Goal: Task Accomplishment & Management: Use online tool/utility

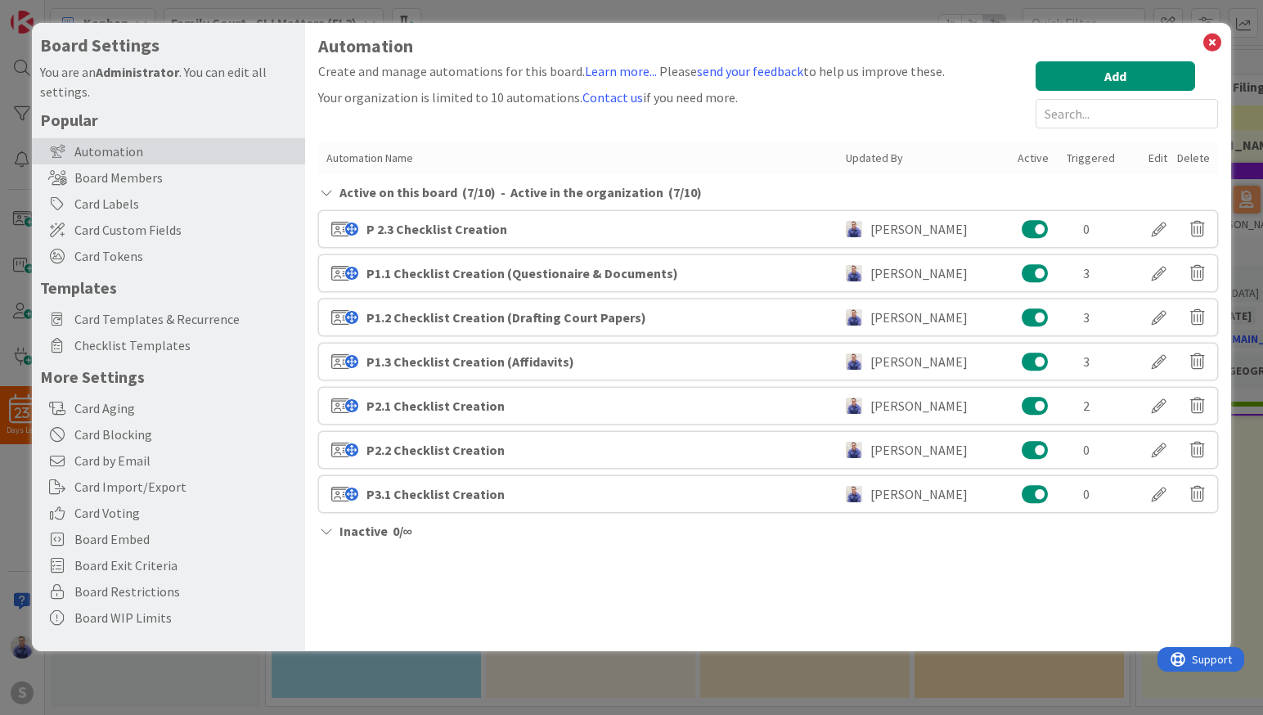
scroll to position [5, 0]
click at [1209, 44] on icon at bounding box center [1212, 42] width 21 height 23
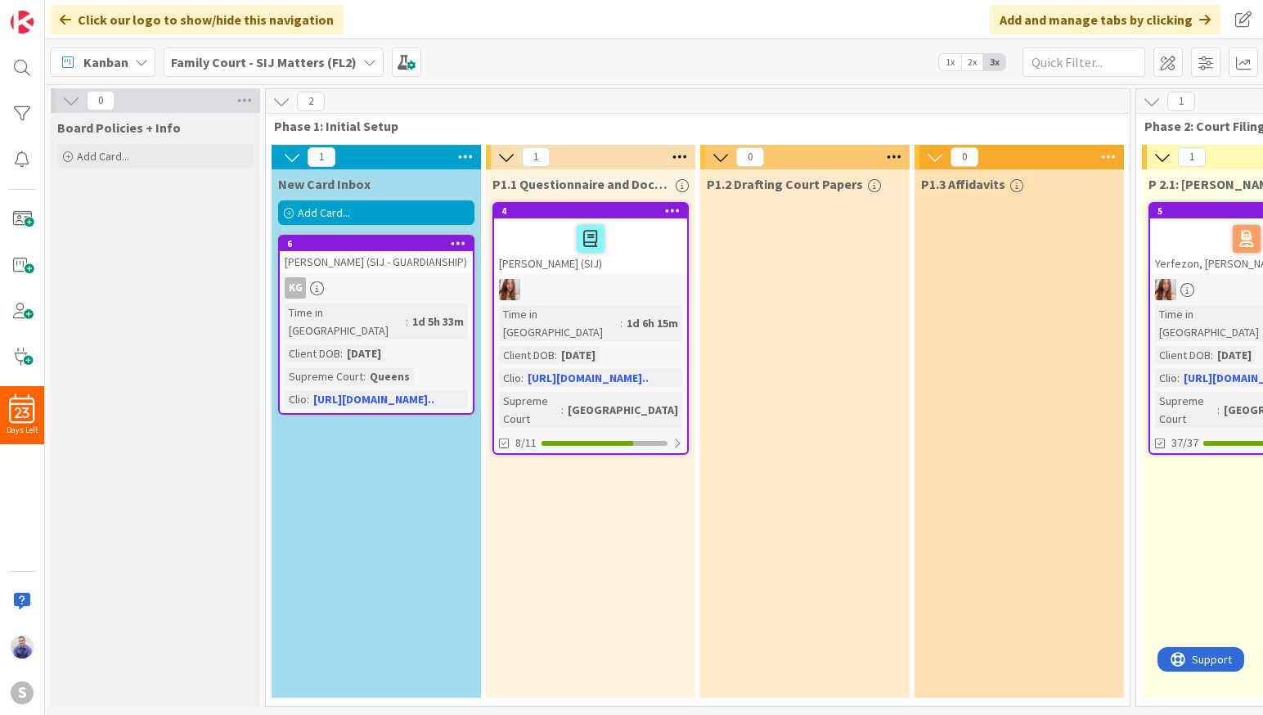
click at [367, 217] on div "Add Card..." at bounding box center [376, 212] width 196 height 25
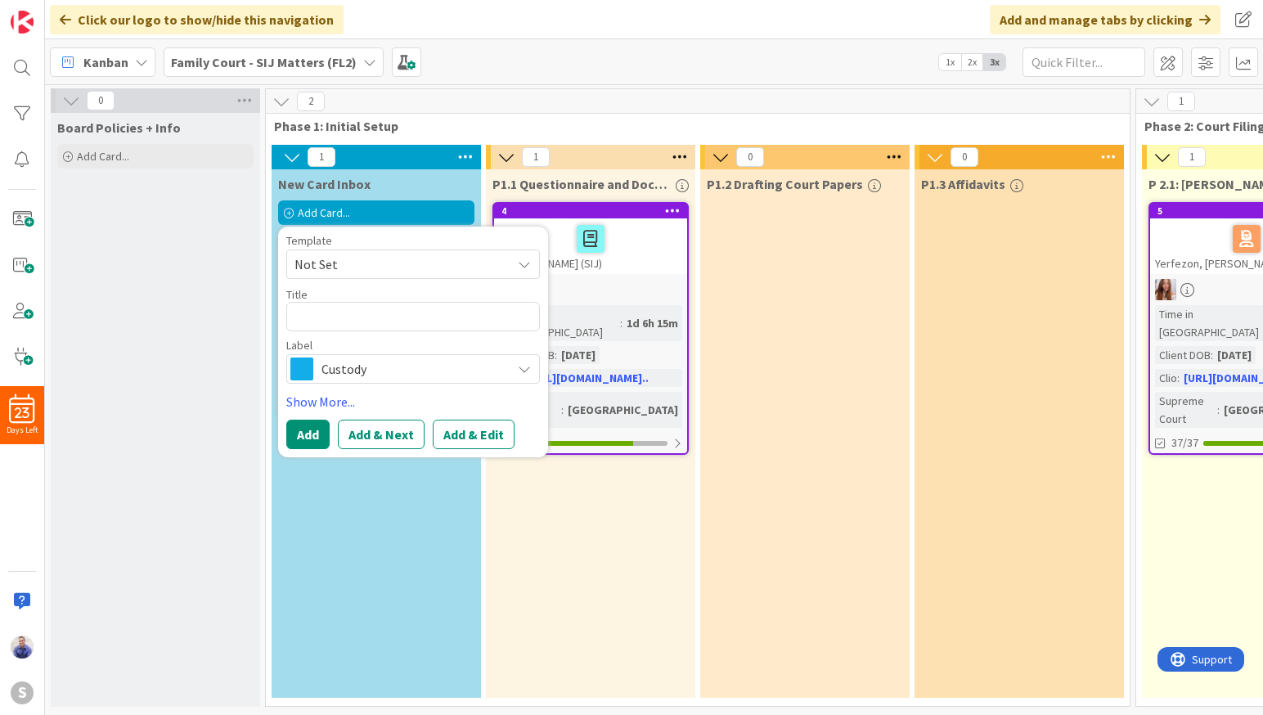
click at [393, 260] on span "Not Set" at bounding box center [396, 264] width 205 height 21
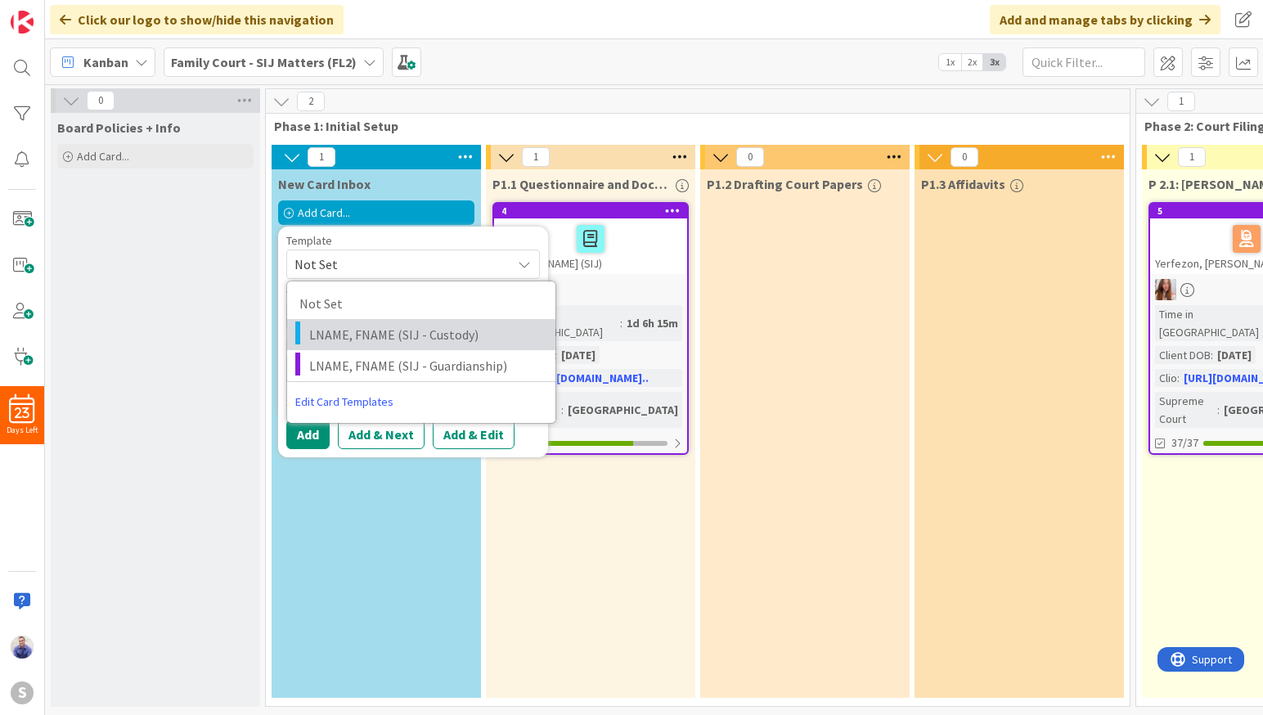
click at [375, 330] on span "LNAME, FNAME (SIJ - Custody)" at bounding box center [426, 334] width 234 height 21
type textarea "x"
type textarea "LNAME, FNAME (SIJ - Custody)"
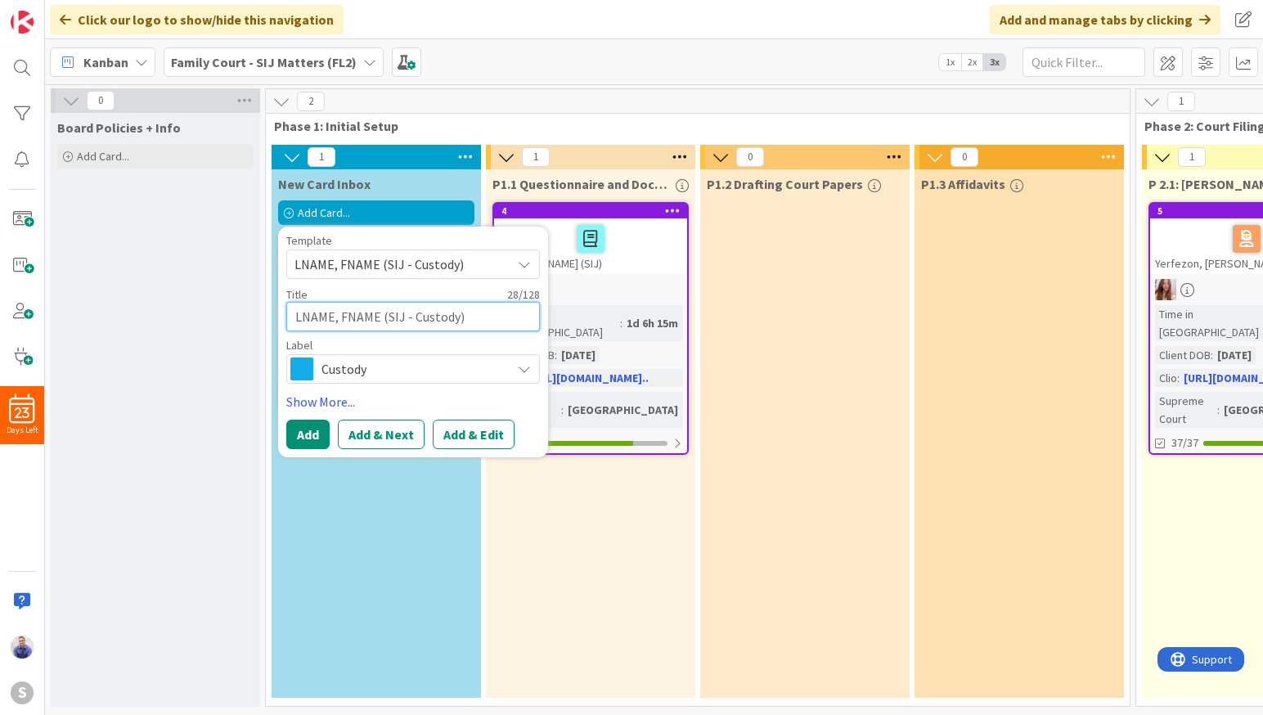
drag, startPoint x: 379, startPoint y: 314, endPoint x: 277, endPoint y: 306, distance: 101.8
click at [286, 306] on textarea "LNAME, FNAME (SIJ - Custody)" at bounding box center [413, 316] width 254 height 29
type textarea "x"
type textarea "TE (SIJ - Custody)"
type textarea "x"
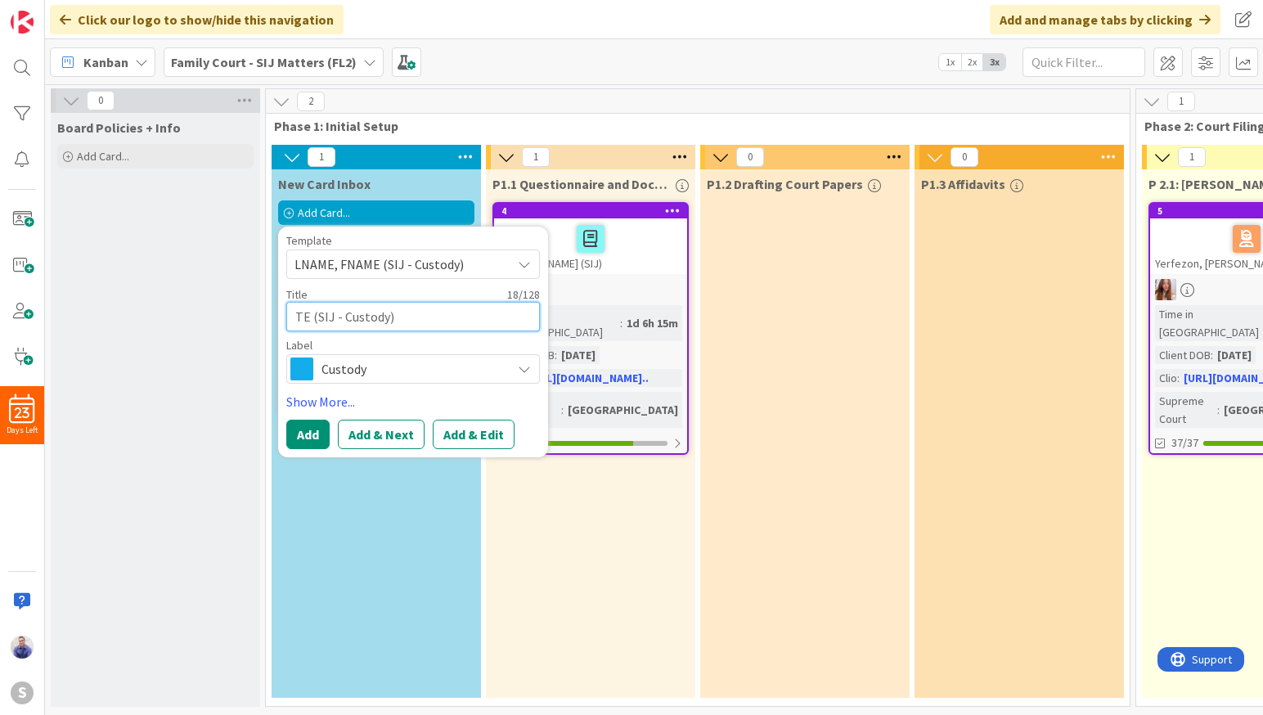
type textarea "TES (SIJ - Custody)"
type textarea "x"
type textarea "TEST (SIJ - Custody)"
type textarea "x"
type textarea "TEST (SIJ - Custody)"
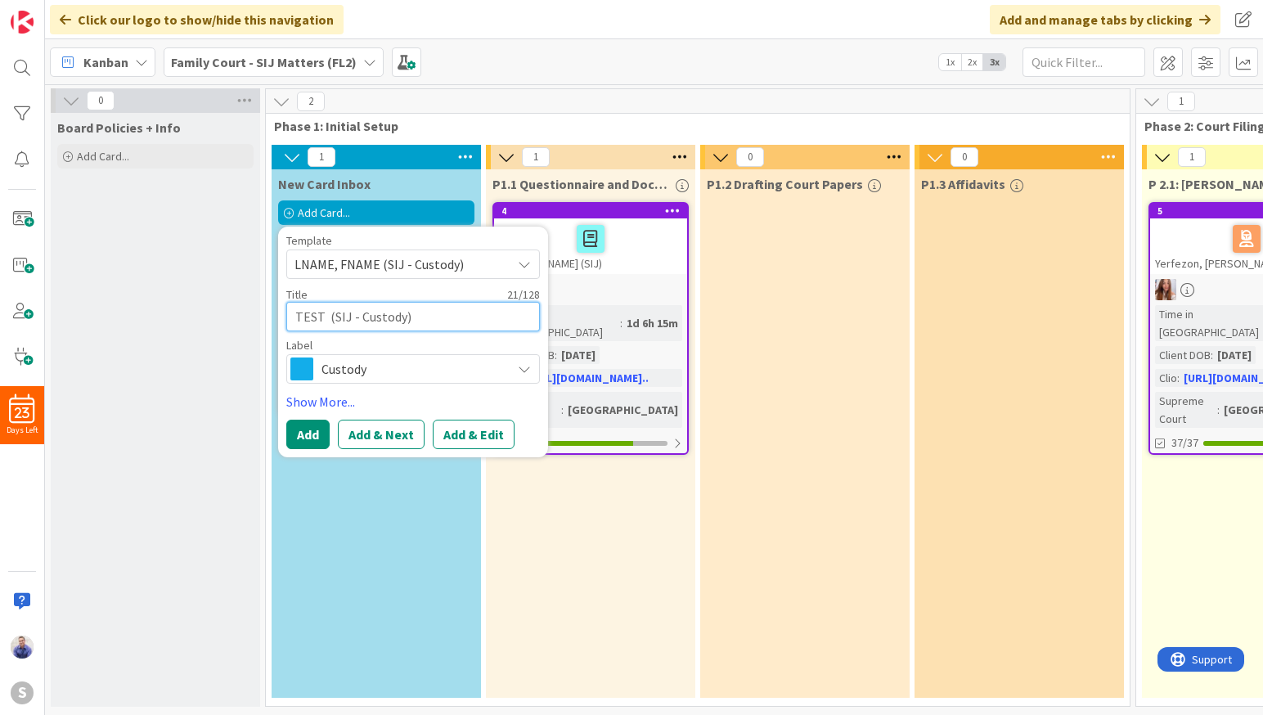
type textarea "x"
type textarea "TEST C (SIJ - Custody)"
type textarea "x"
type textarea "TEST CA (SIJ - Custody)"
type textarea "x"
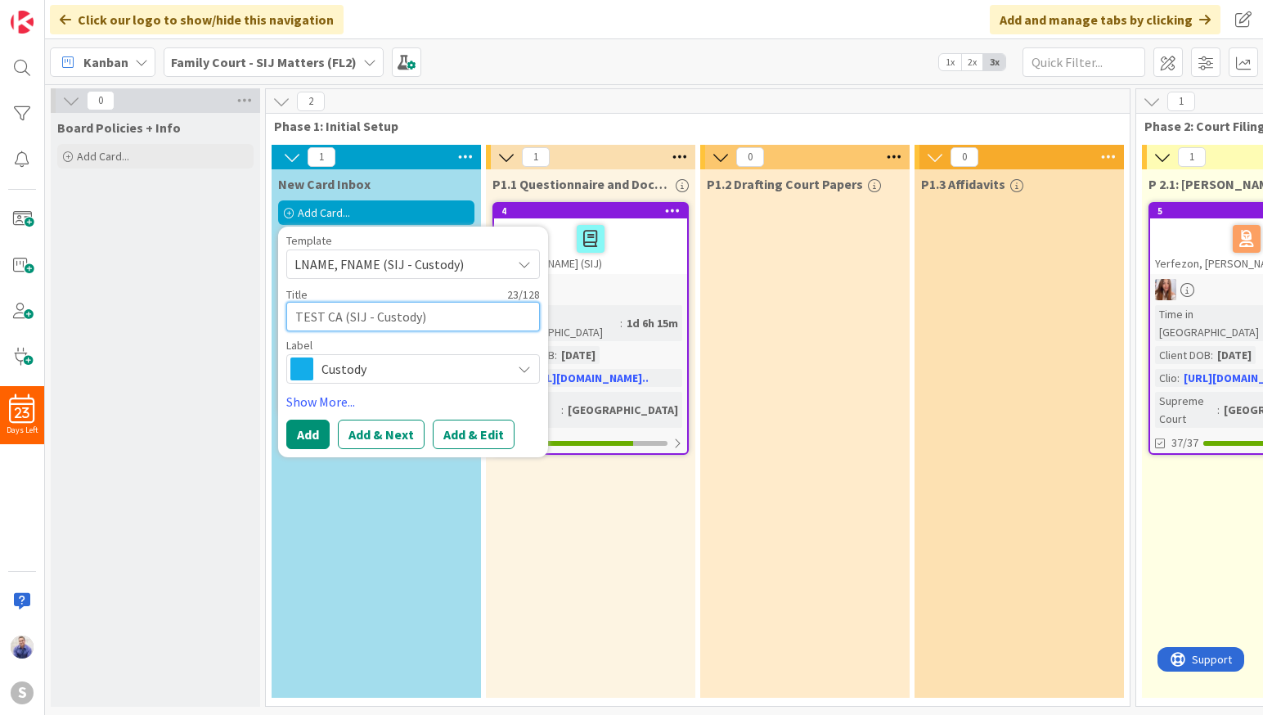
type textarea "TEST CAR (SIJ - Custody)"
type textarea "x"
type textarea "TEST CARD (SIJ - Custody)"
click at [317, 427] on button "Add" at bounding box center [307, 434] width 43 height 29
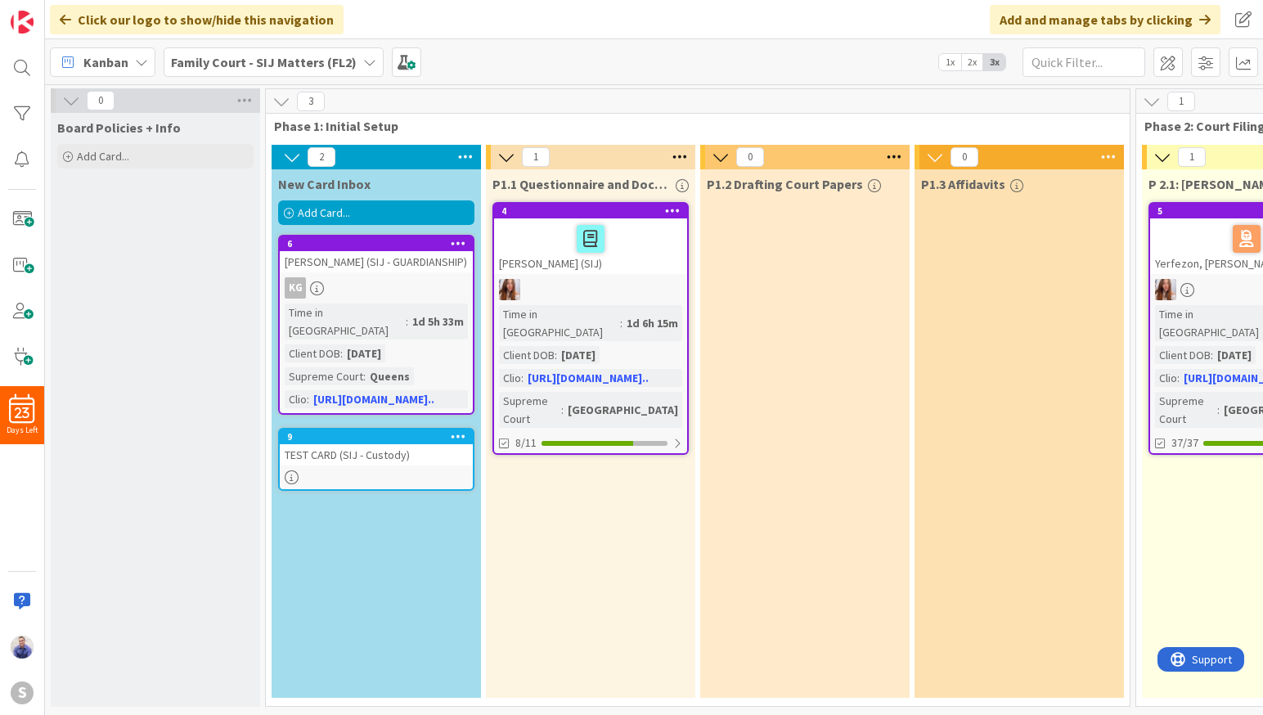
click at [369, 454] on div "TEST CARD (SIJ - Custody)" at bounding box center [376, 454] width 193 height 21
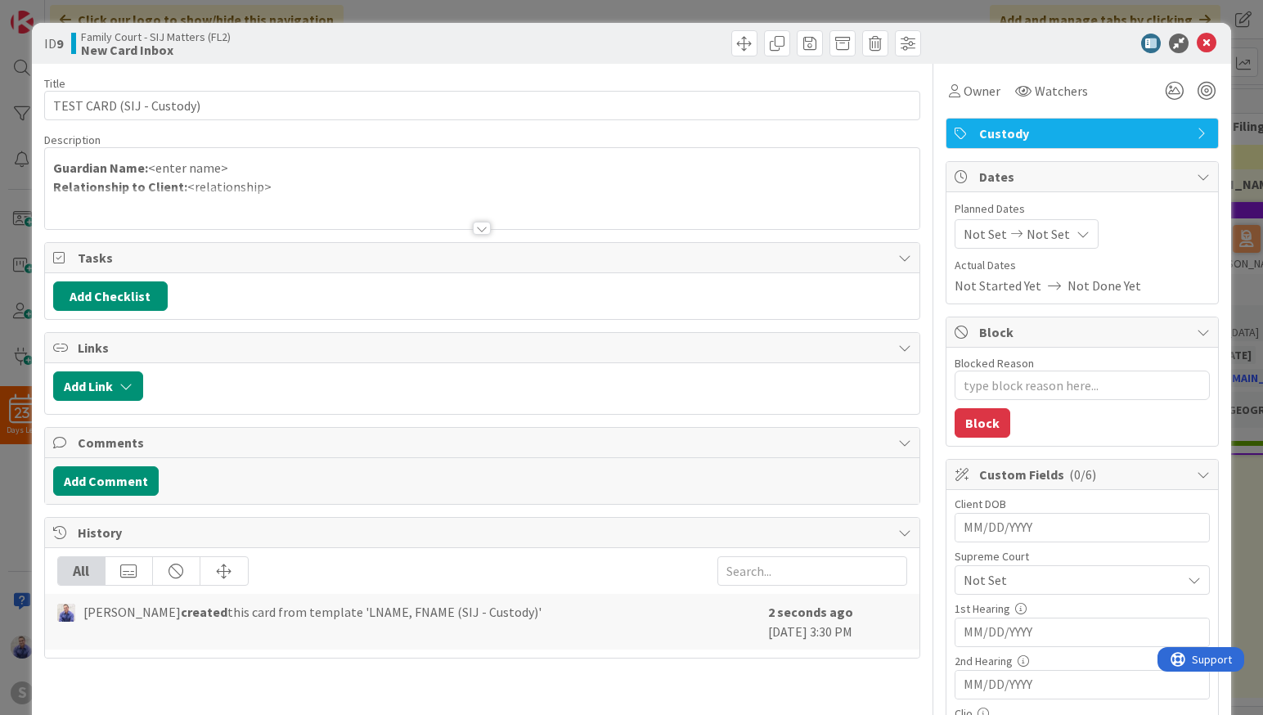
click at [1005, 526] on input "MM/DD/YYYY" at bounding box center [1082, 528] width 237 height 28
click at [1138, 629] on td "1" at bounding box center [1150, 628] width 32 height 31
type textarea "x"
type input "[DATE]"
type textarea "x"
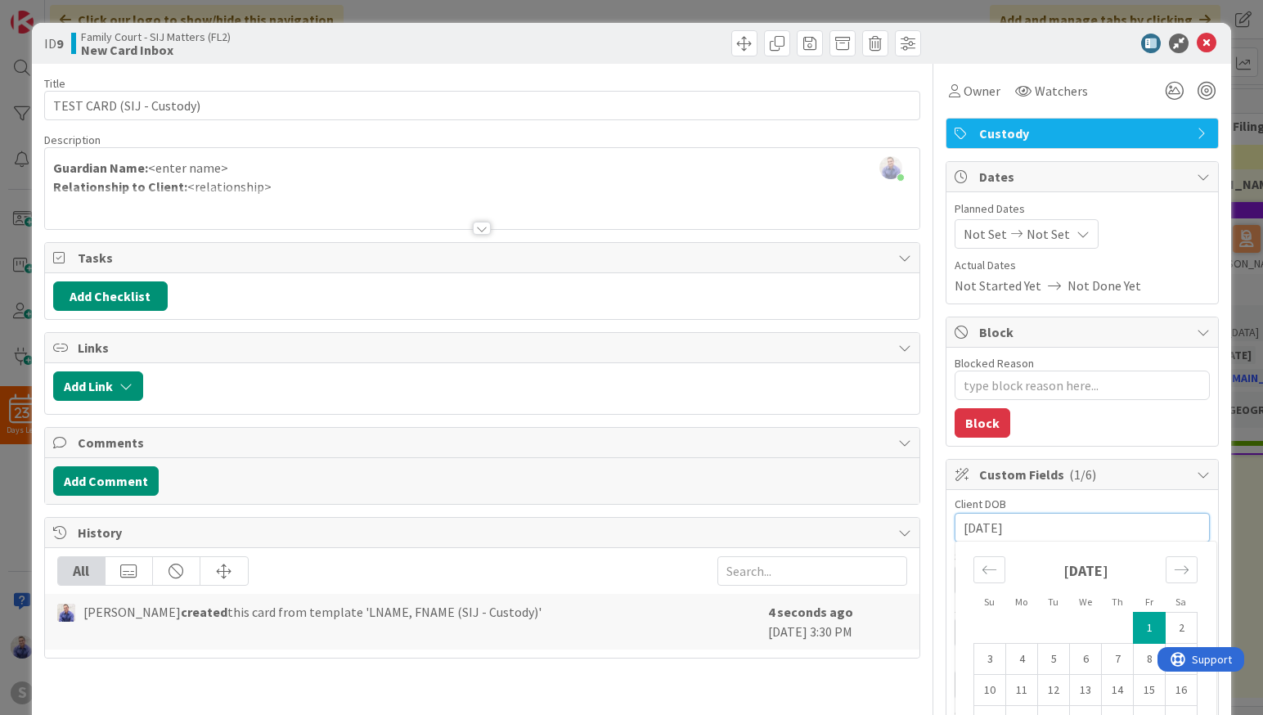
drag, startPoint x: 1056, startPoint y: 530, endPoint x: 1002, endPoint y: 529, distance: 54.0
click at [1002, 529] on input "[DATE]" at bounding box center [1082, 528] width 237 height 28
type input "08/01/200"
type textarea "x"
type input "[DATE]"
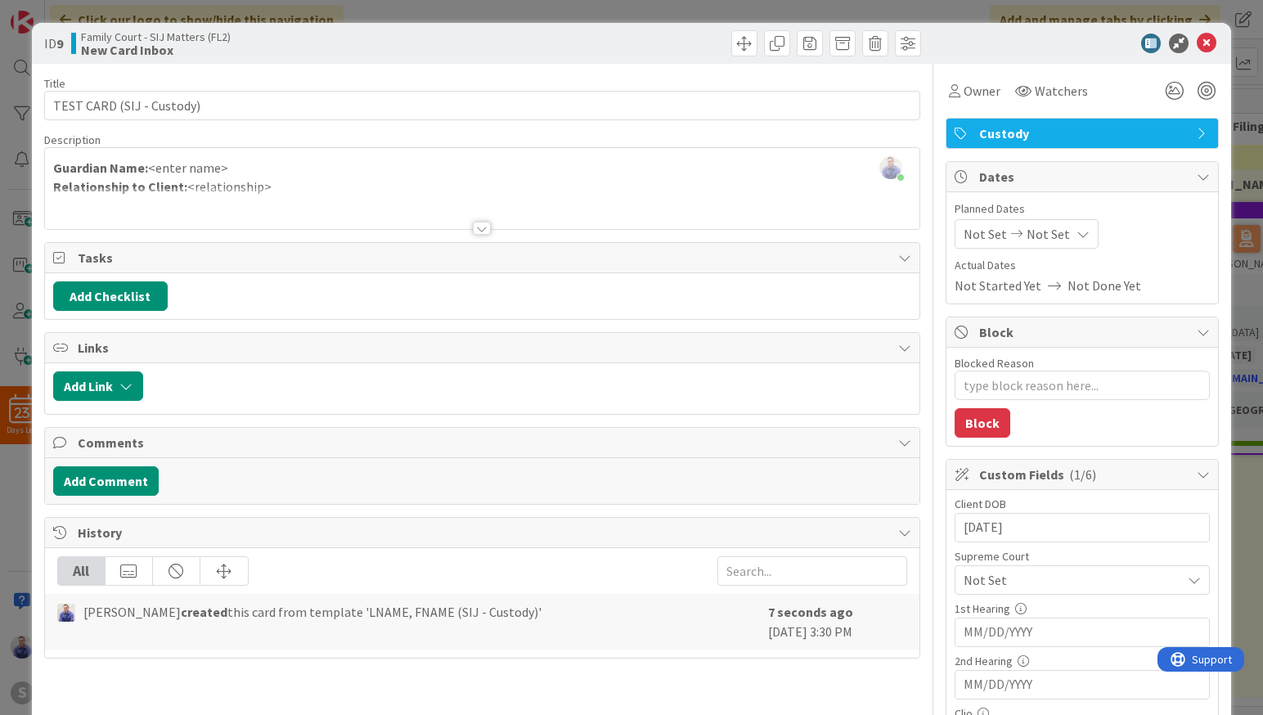
type textarea "x"
type input "[DATE]"
click at [1062, 544] on div "Client DOB [DEMOGRAPHIC_DATA] Navigate forward to interact with the calendar an…" at bounding box center [1082, 651] width 255 height 306
click at [1061, 582] on span "Not Set" at bounding box center [1068, 580] width 209 height 23
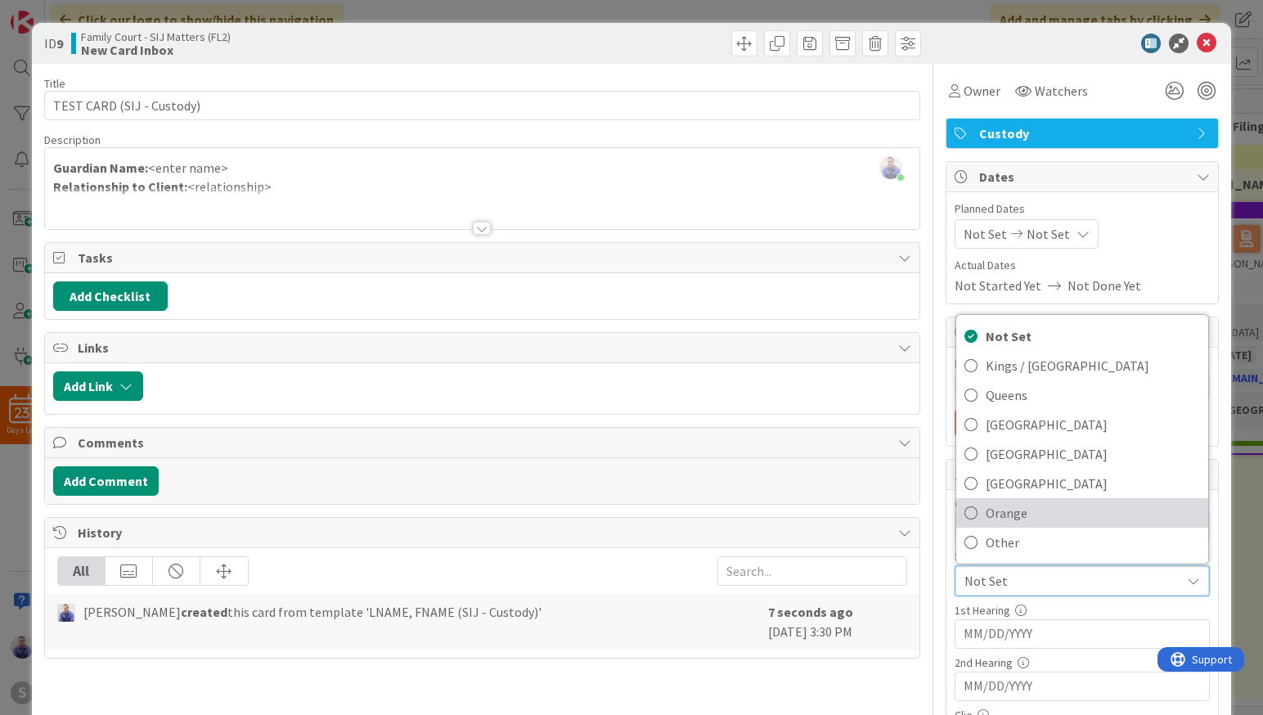
click at [1033, 514] on span "Orange" at bounding box center [1093, 513] width 214 height 25
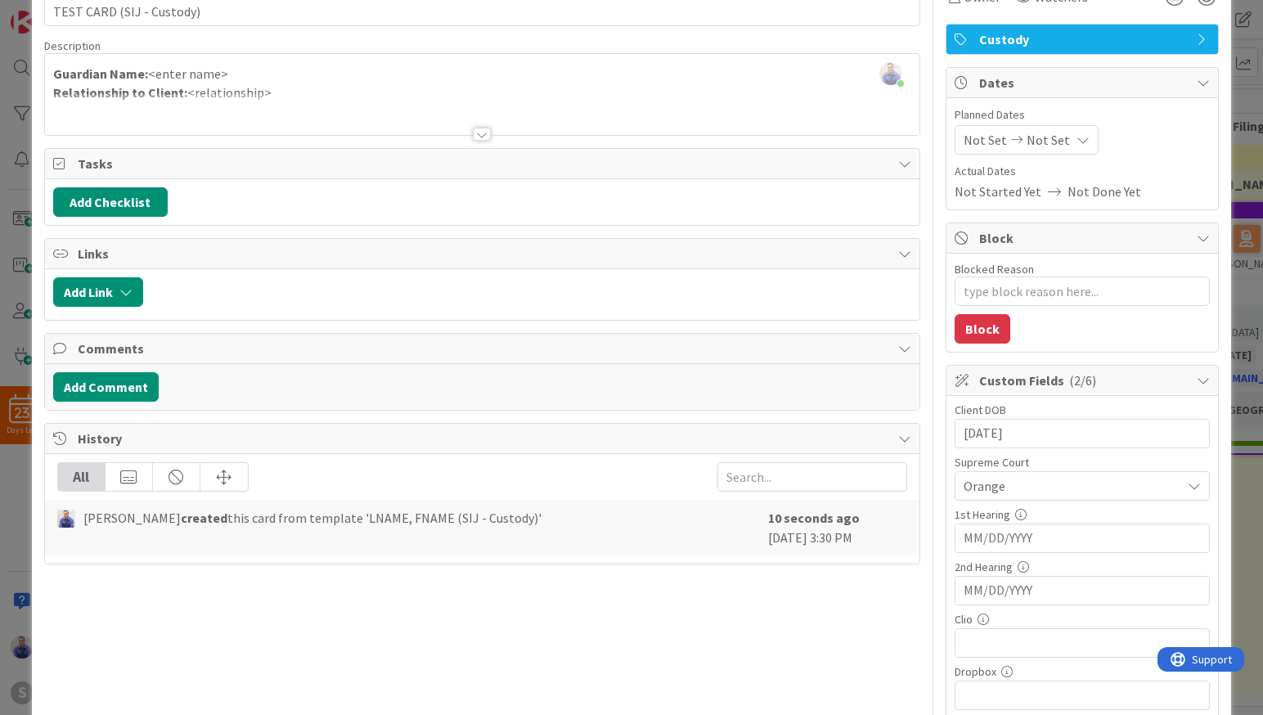
scroll to position [137, 0]
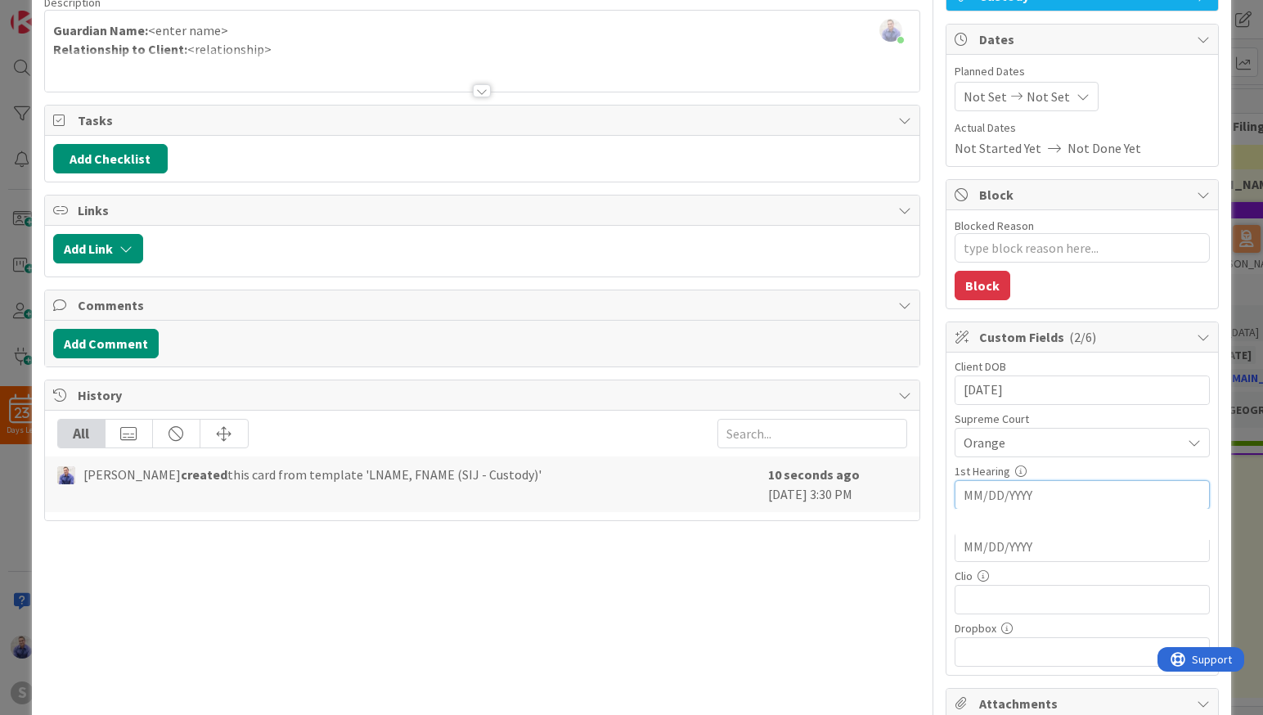
click at [1044, 498] on input "MM/DD/YYYY" at bounding box center [1082, 495] width 237 height 28
click at [1142, 626] on td "8" at bounding box center [1150, 626] width 32 height 31
type textarea "x"
type input "[DATE]"
click at [1064, 404] on input "MM/DD/YYYY" at bounding box center [1082, 390] width 237 height 28
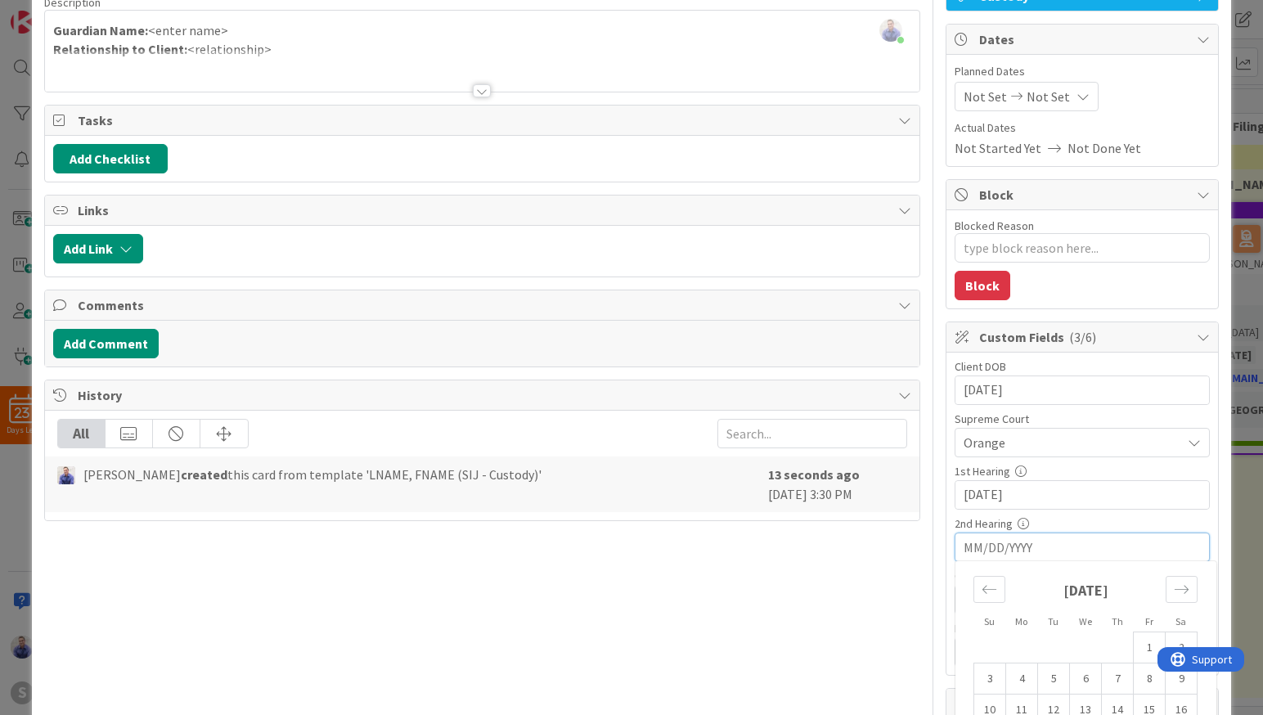
scroll to position [464, 0]
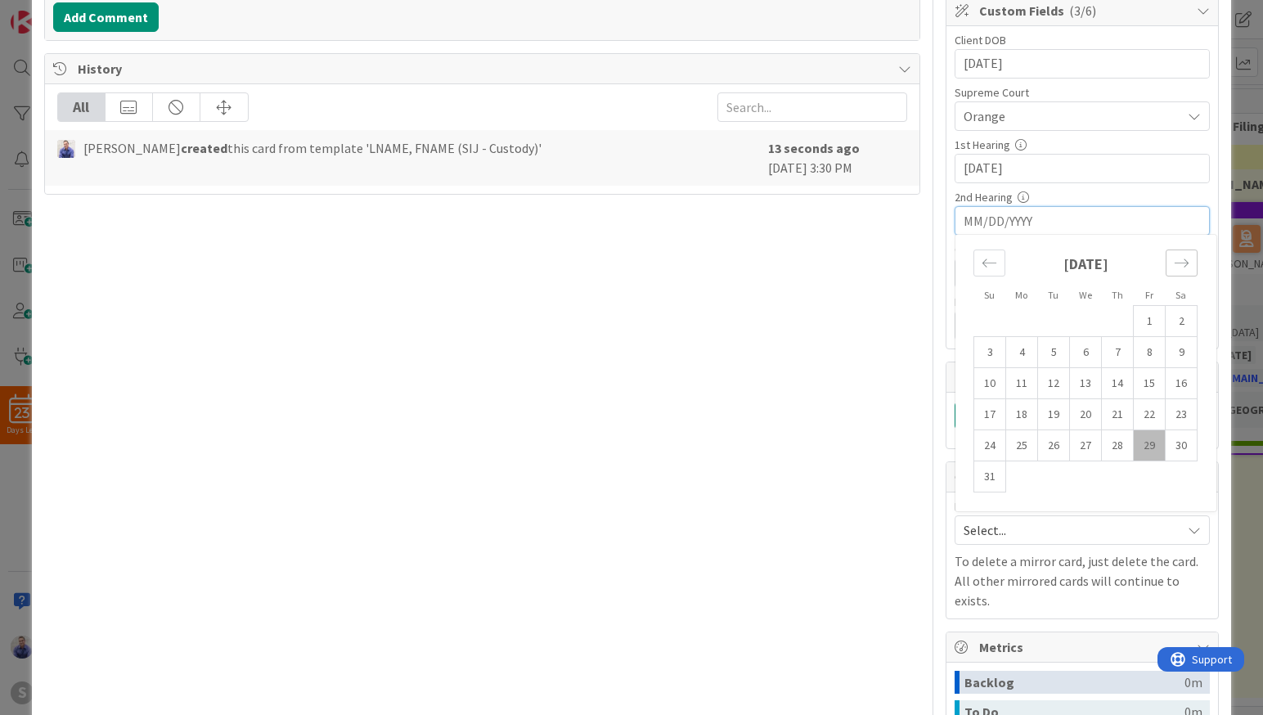
click at [1174, 258] on icon "Move forward to switch to the next month." at bounding box center [1182, 263] width 16 height 16
click at [1134, 419] on td "26" at bounding box center [1150, 414] width 32 height 31
type textarea "x"
type input "[DATE]"
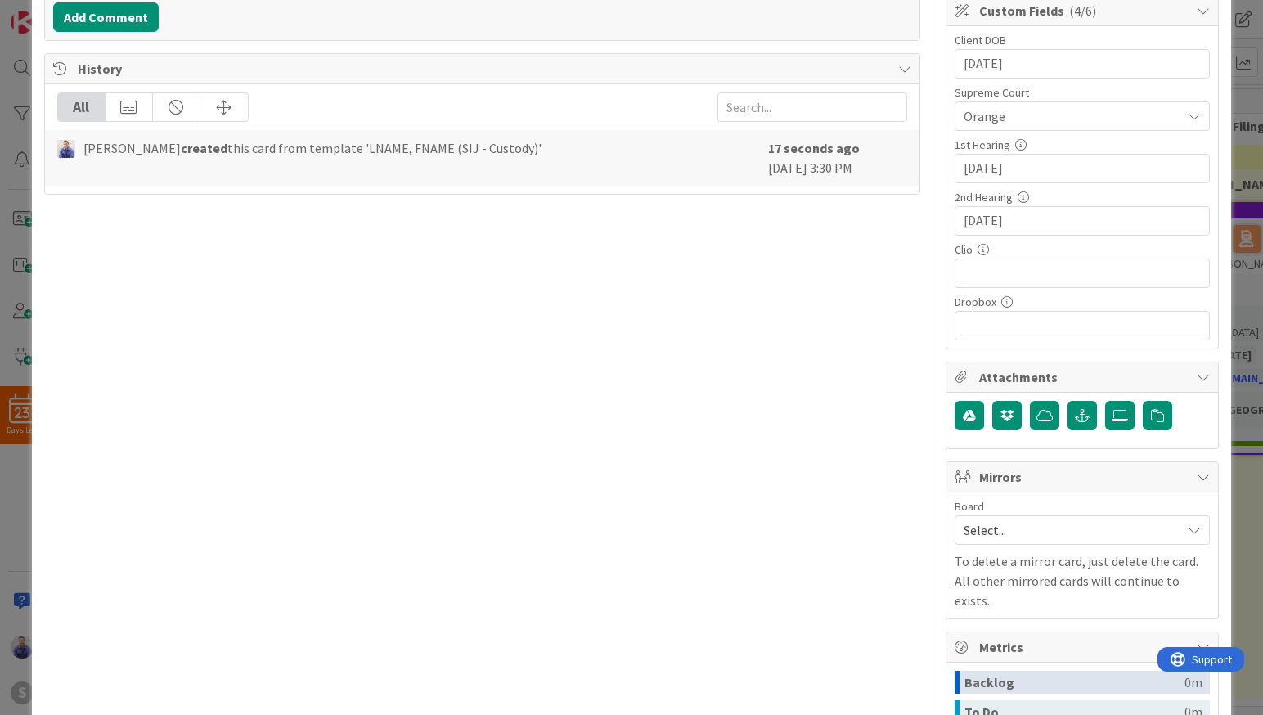
type textarea "x"
click at [1018, 273] on input "text" at bounding box center [1082, 272] width 255 height 29
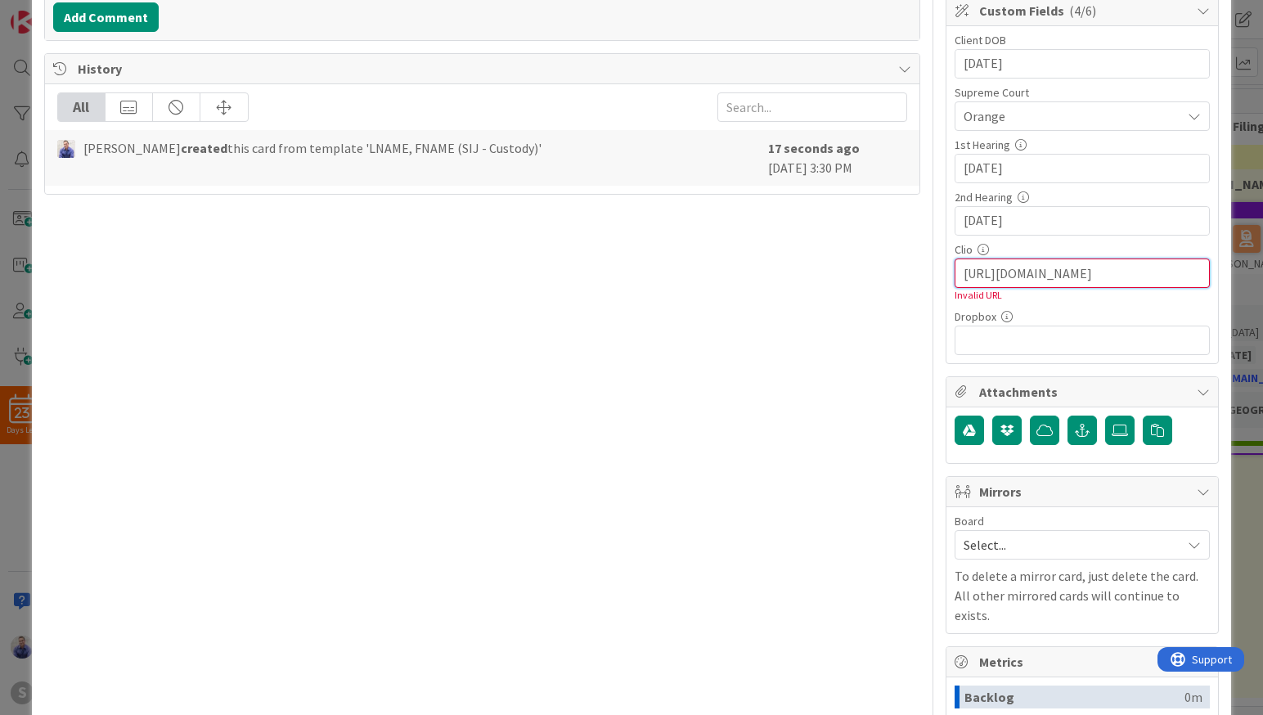
type input "[URL][DOMAIN_NAME]"
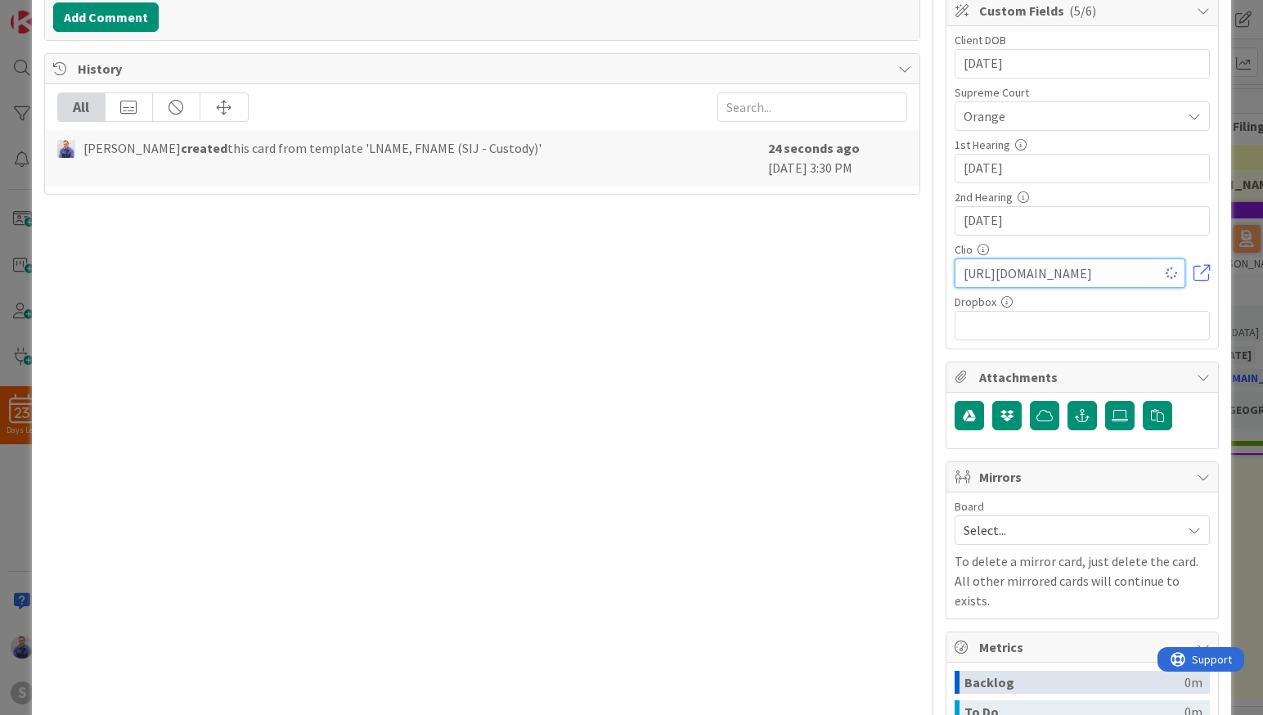
type textarea "x"
drag, startPoint x: 1085, startPoint y: 275, endPoint x: 924, endPoint y: 272, distance: 161.2
click at [955, 272] on input "[URL][DOMAIN_NAME]" at bounding box center [1070, 272] width 231 height 29
type input "[URL][DOMAIN_NAME]"
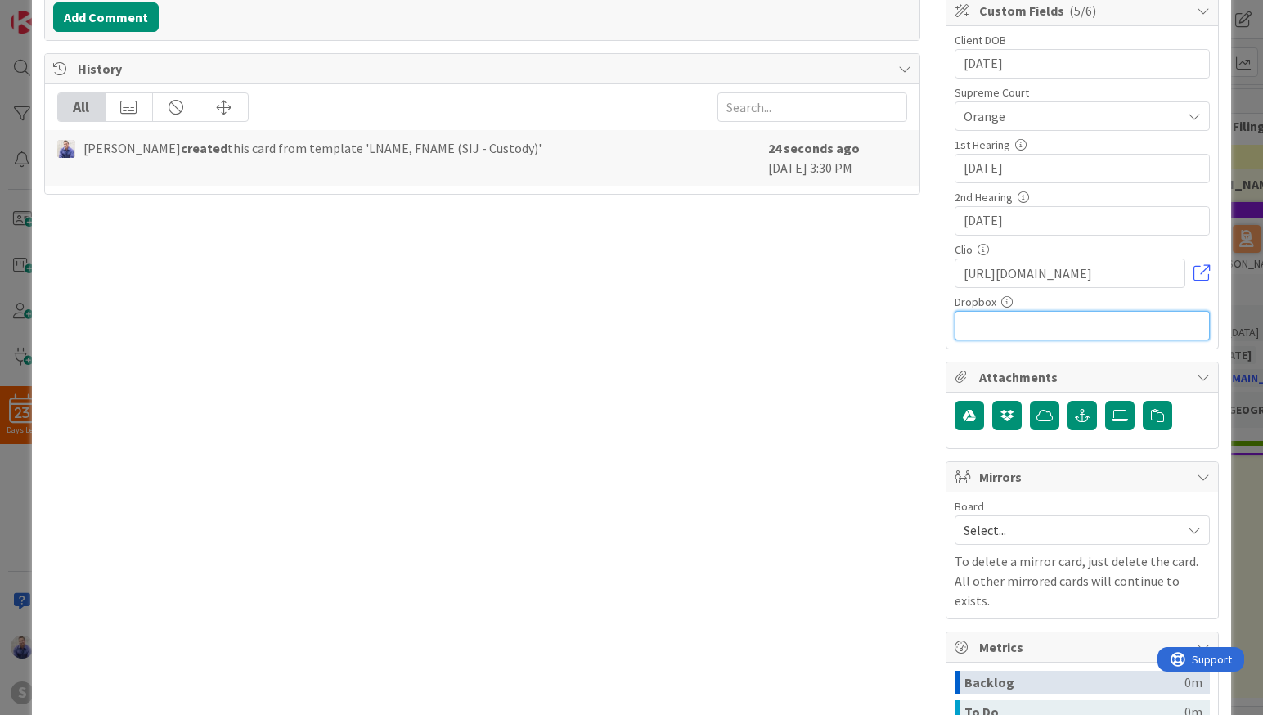
click at [993, 324] on input "text" at bounding box center [1082, 325] width 255 height 29
paste input "[URL][DOMAIN_NAME]"
type input "[URL][DOMAIN_NAME]"
click at [997, 326] on input "[URL][DOMAIN_NAME]" at bounding box center [1082, 325] width 255 height 29
type textarea "x"
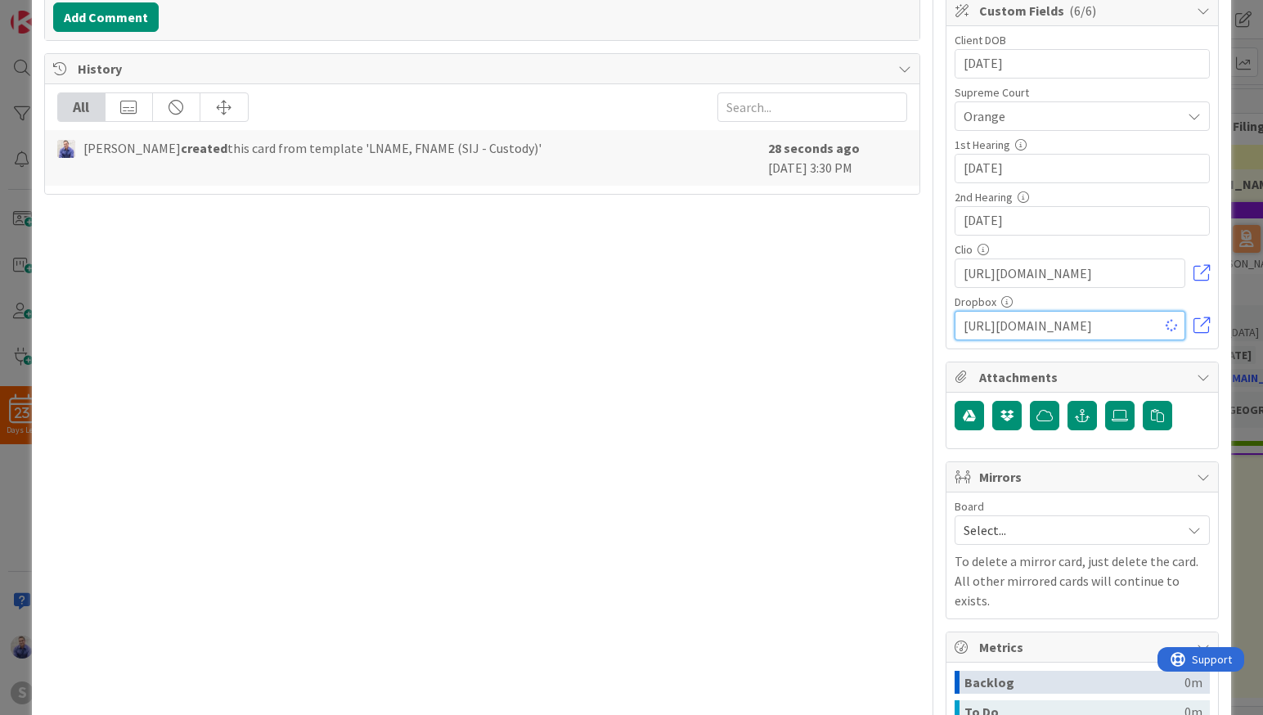
click at [997, 326] on input "[URL][DOMAIN_NAME]" at bounding box center [1070, 325] width 231 height 29
type input "[URL][DOMAIN_NAME]"
type textarea "x"
type input "[URL][DOMAIN_NAME]"
click at [1119, 328] on input "[URL][DOMAIN_NAME]" at bounding box center [1070, 325] width 231 height 29
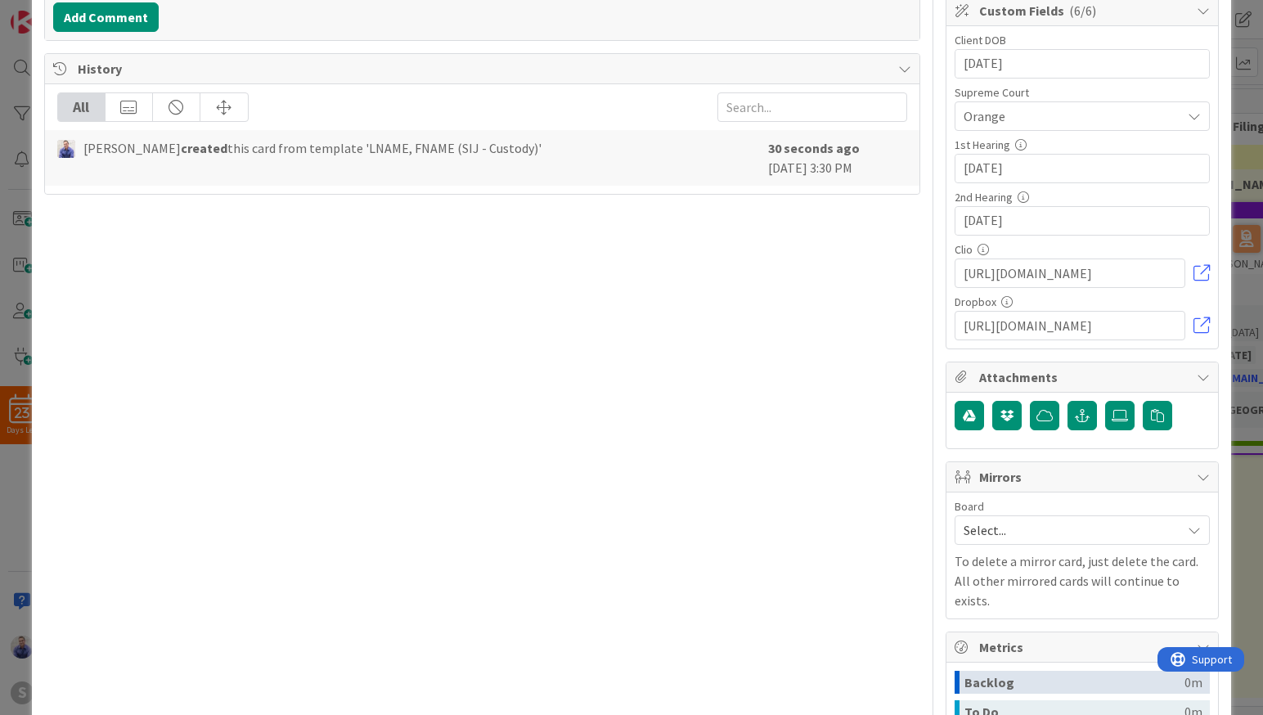
click at [855, 385] on div "Title 25 / 128 TEST CARD (SIJ - Custody) Description [PERSON_NAME] just joined …" at bounding box center [482, 271] width 877 height 1342
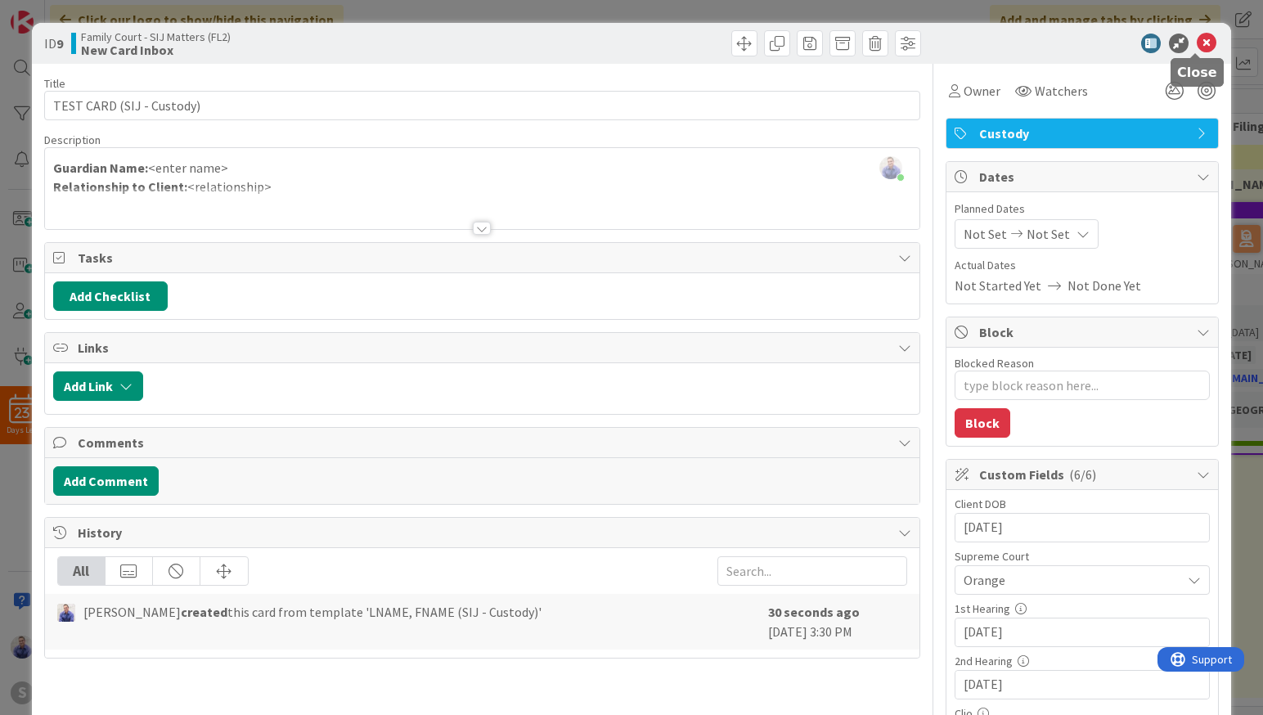
click at [1197, 45] on icon at bounding box center [1207, 44] width 20 height 20
